Goal: Transaction & Acquisition: Book appointment/travel/reservation

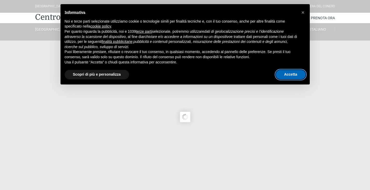
click at [292, 75] on button "Accetta" at bounding box center [291, 74] width 30 height 9
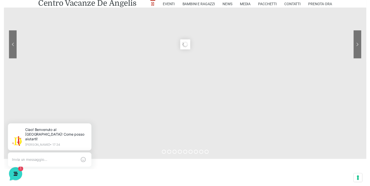
scroll to position [2, 0]
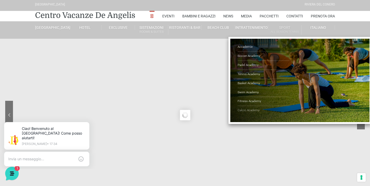
click at [252, 109] on link "Calcio Academy" at bounding box center [264, 110] width 52 height 9
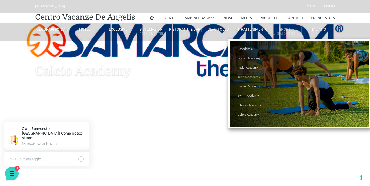
click at [245, 76] on link "Tennis Academy" at bounding box center [264, 76] width 52 height 9
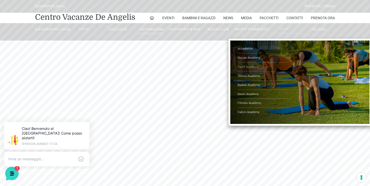
click at [251, 65] on link "Padel Academy" at bounding box center [264, 67] width 52 height 9
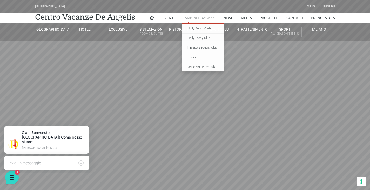
click at [199, 17] on link "Bambini e Ragazzi" at bounding box center [198, 18] width 33 height 10
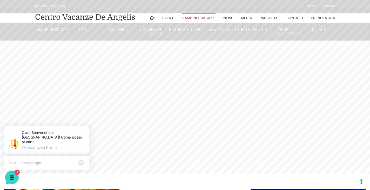
click at [199, 17] on link "Bambini e Ragazzi" at bounding box center [198, 18] width 33 height 10
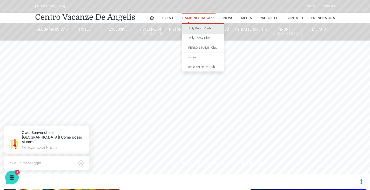
click at [199, 28] on link "Holly Beach Club" at bounding box center [203, 29] width 42 height 10
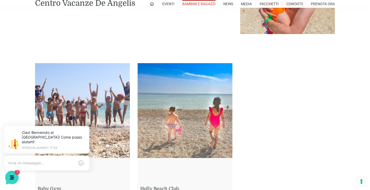
scroll to position [390, 0]
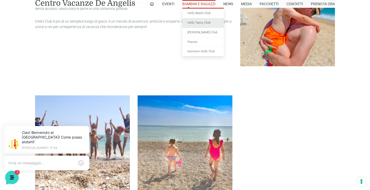
click at [198, 22] on link "Holly Teeny Club" at bounding box center [203, 23] width 42 height 10
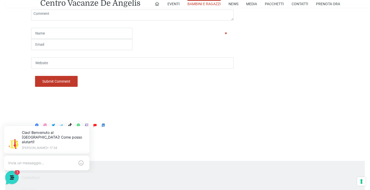
scroll to position [857, 0]
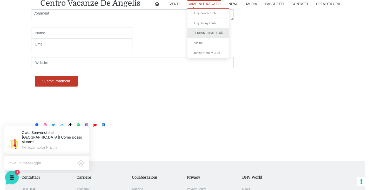
click at [206, 31] on link "[PERSON_NAME] Club" at bounding box center [209, 33] width 42 height 10
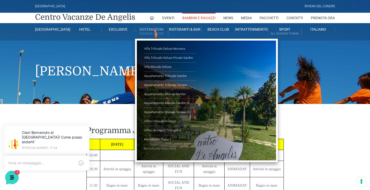
click at [167, 148] on link "Monolocale Piano terra" at bounding box center [170, 148] width 52 height 9
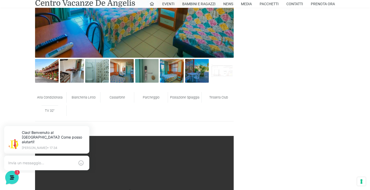
scroll to position [312, 0]
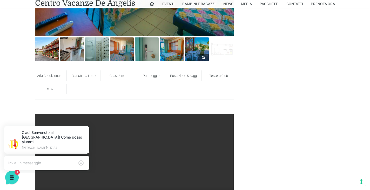
click at [195, 48] on img at bounding box center [197, 49] width 24 height 24
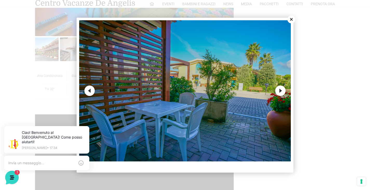
click at [291, 18] on button "Close" at bounding box center [292, 20] width 8 height 8
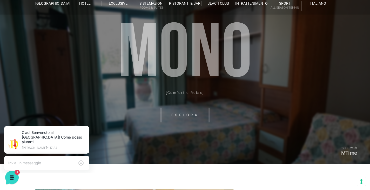
scroll to position [0, 0]
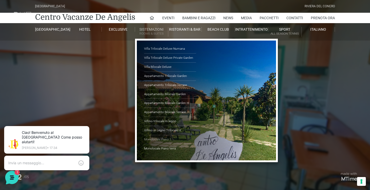
click at [166, 139] on link "Monolocale Piano 1" at bounding box center [170, 139] width 52 height 9
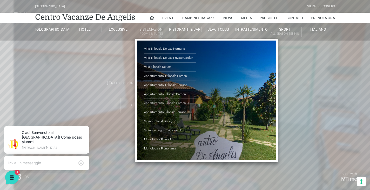
click at [181, 103] on link "Appartamento Bilocale Garden H" at bounding box center [170, 103] width 52 height 9
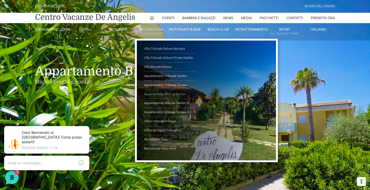
click at [150, 91] on link "Appartamento Bilocale Garden" at bounding box center [170, 94] width 52 height 9
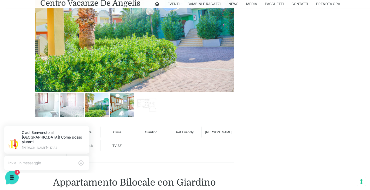
scroll to position [312, 0]
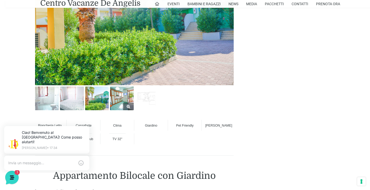
click at [116, 102] on img at bounding box center [122, 98] width 24 height 24
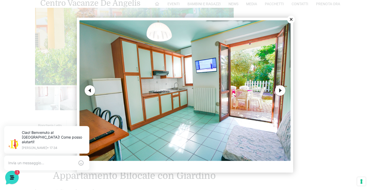
click at [281, 88] on button "Next" at bounding box center [280, 90] width 10 height 10
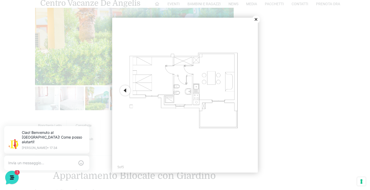
click at [255, 17] on button "Close" at bounding box center [256, 20] width 8 height 8
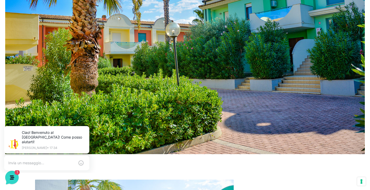
scroll to position [78, 0]
